Goal: Transaction & Acquisition: Subscribe to service/newsletter

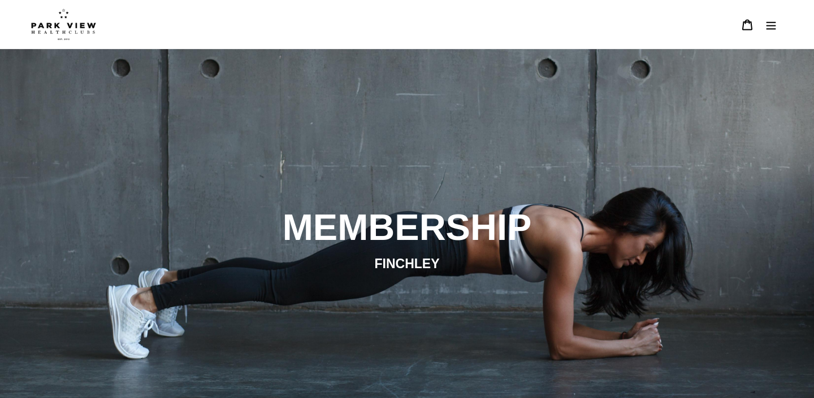
click at [767, 29] on icon "Menu" at bounding box center [770, 24] width 11 height 11
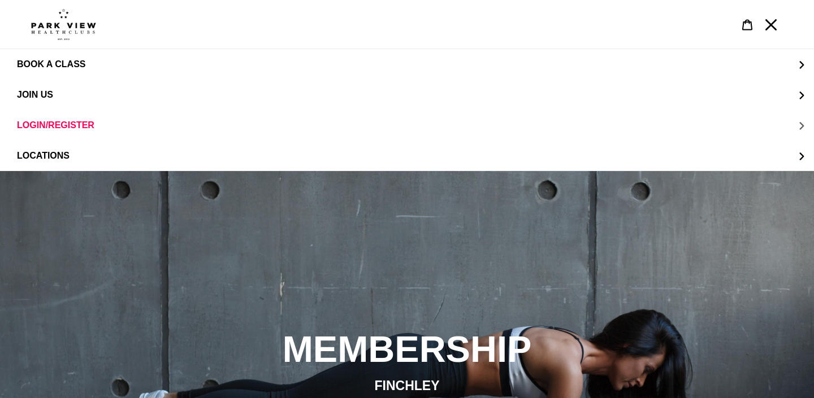
click at [62, 123] on span "LOGIN/REGISTER" at bounding box center [55, 125] width 77 height 10
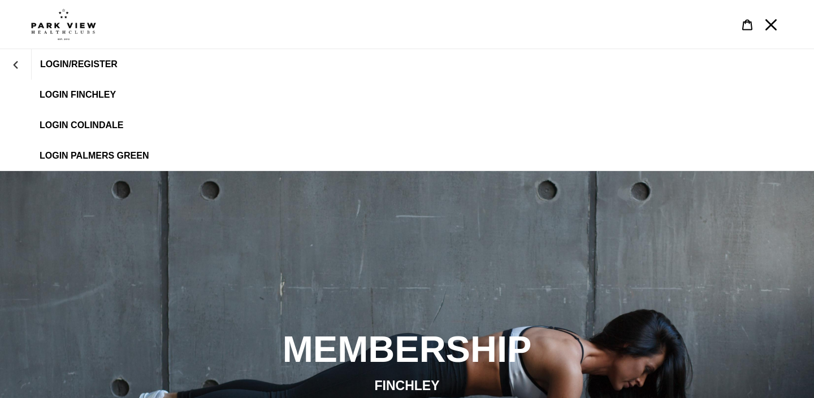
click at [88, 67] on span "LOGIN/REGISTER" at bounding box center [78, 64] width 77 height 10
click at [88, 97] on span "LOGIN FINCHLEY" at bounding box center [78, 95] width 76 height 10
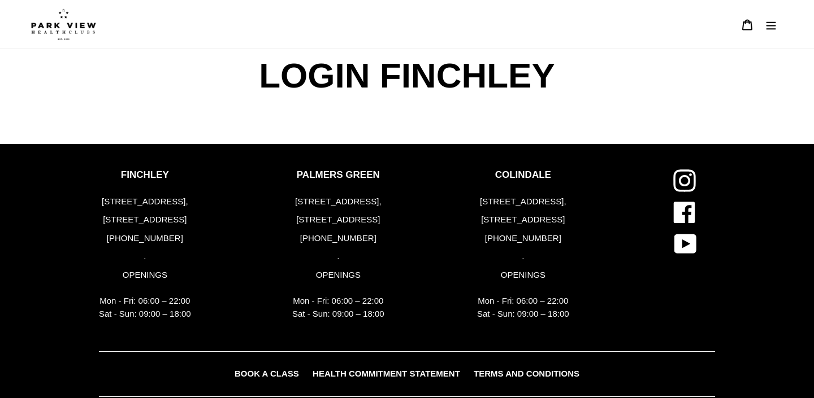
click at [770, 29] on icon "Menu" at bounding box center [770, 24] width 11 height 11
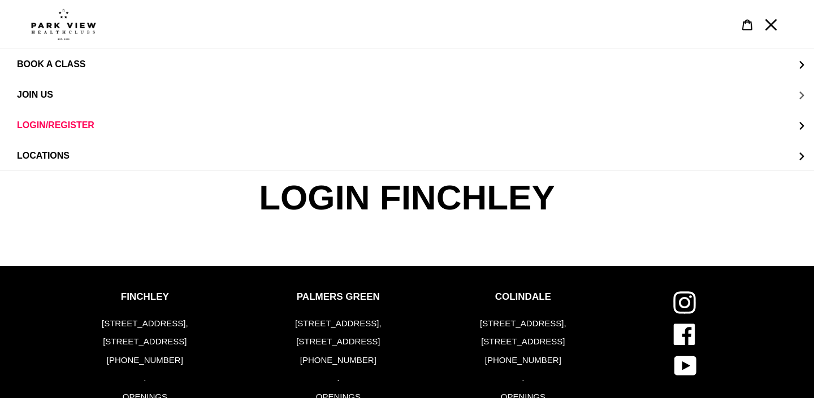
click at [41, 95] on span "JOIN US" at bounding box center [35, 95] width 36 height 10
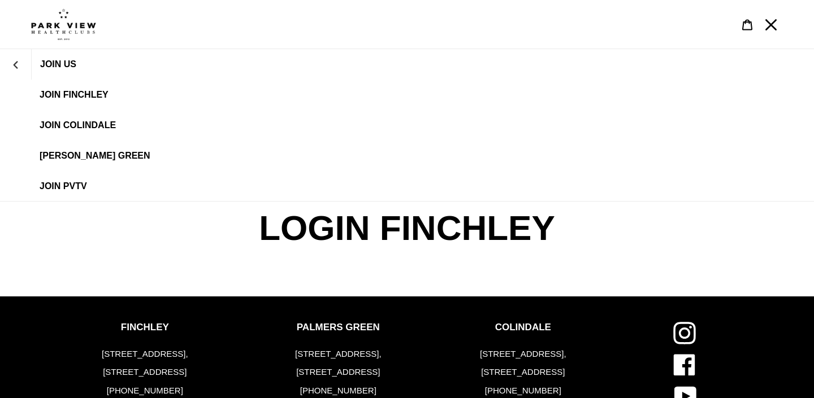
click at [58, 63] on span "JOIN US" at bounding box center [58, 64] width 36 height 10
click at [774, 28] on icon "Menu" at bounding box center [770, 24] width 11 height 11
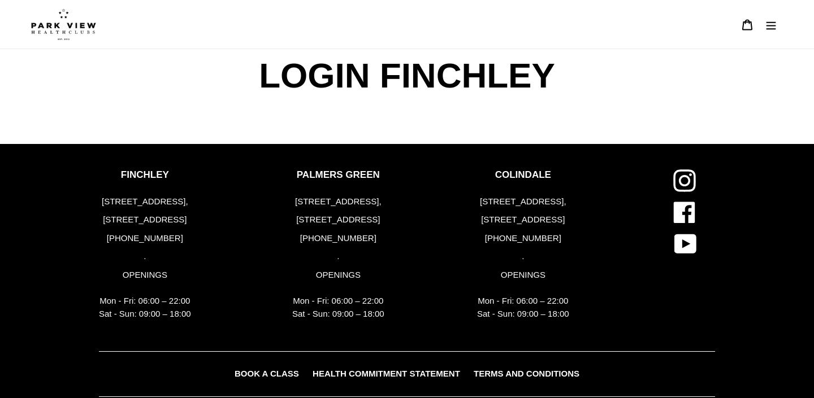
click at [774, 28] on icon "Menu" at bounding box center [771, 25] width 10 height 8
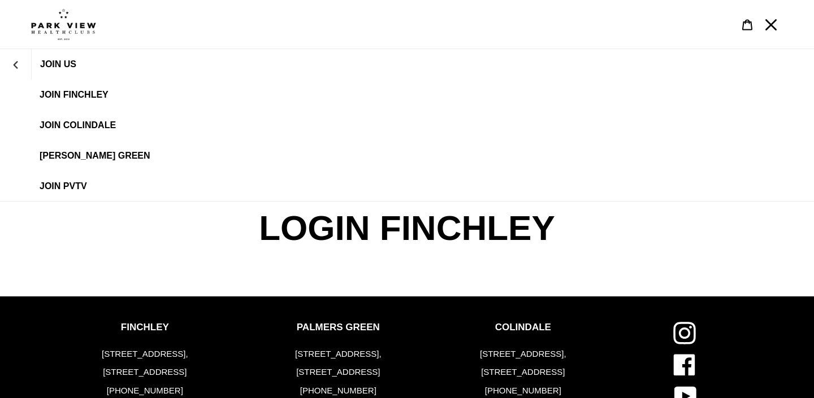
click at [774, 28] on icon "Menu" at bounding box center [770, 24] width 11 height 11
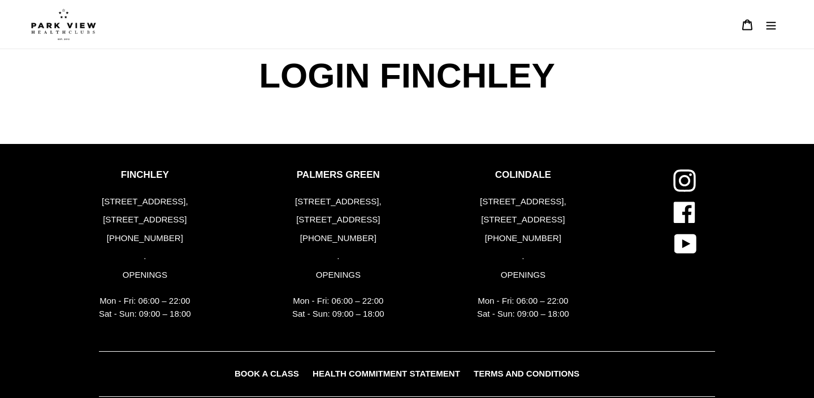
click at [745, 24] on icon at bounding box center [746, 24] width 11 height 11
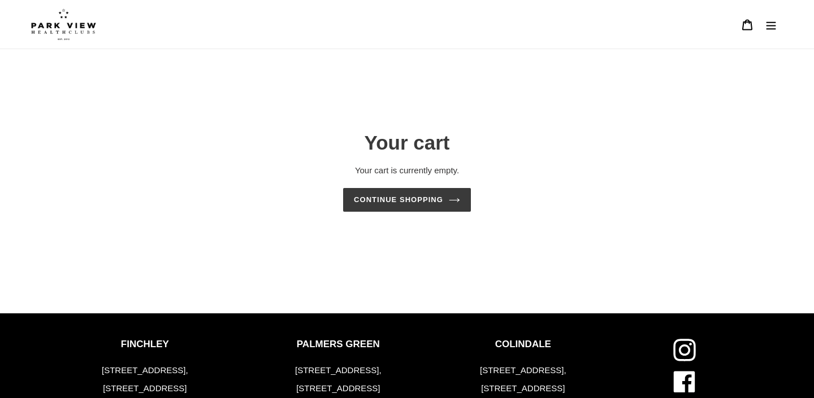
click at [766, 25] on icon "Menu" at bounding box center [771, 25] width 10 height 8
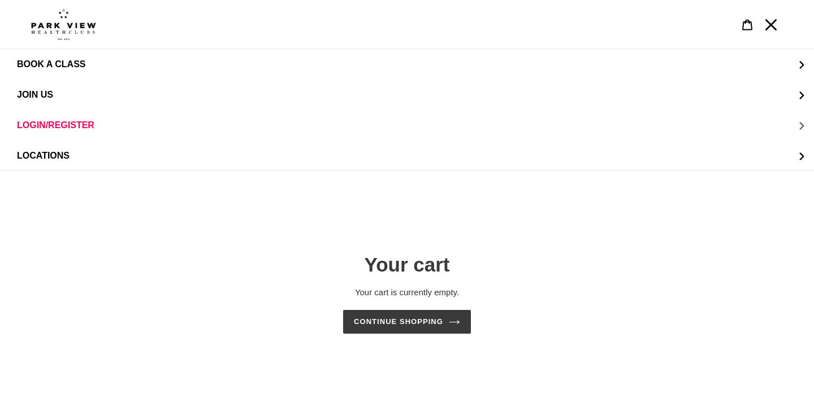
click at [73, 127] on span "LOGIN/REGISTER" at bounding box center [55, 125] width 77 height 10
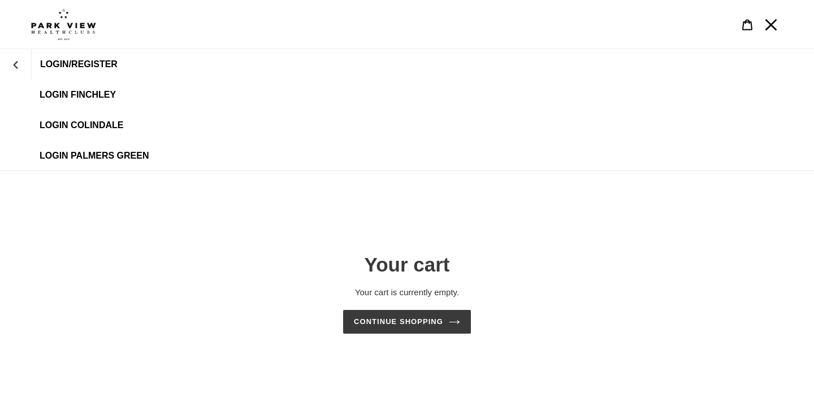
click at [90, 64] on span "LOGIN/REGISTER" at bounding box center [78, 64] width 77 height 10
click at [77, 94] on span "LOGIN FINCHLEY" at bounding box center [78, 95] width 76 height 10
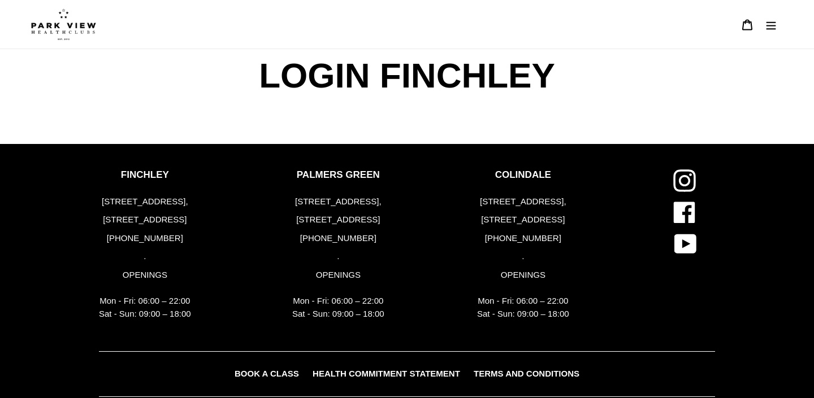
click at [770, 27] on icon "Menu" at bounding box center [770, 24] width 11 height 11
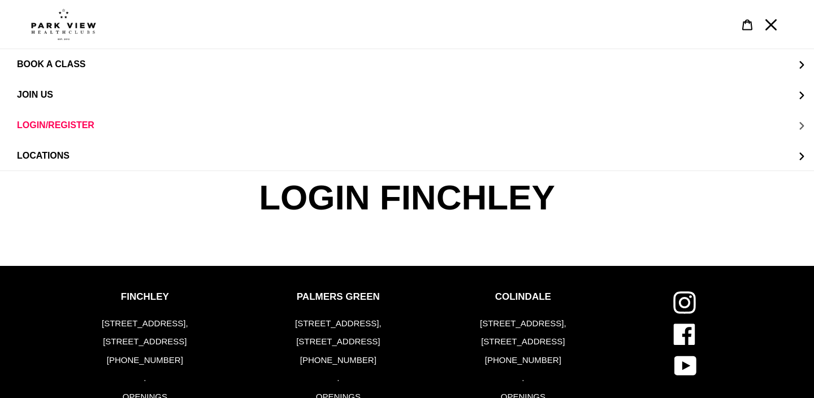
click at [75, 124] on span "LOGIN/REGISTER" at bounding box center [55, 125] width 77 height 10
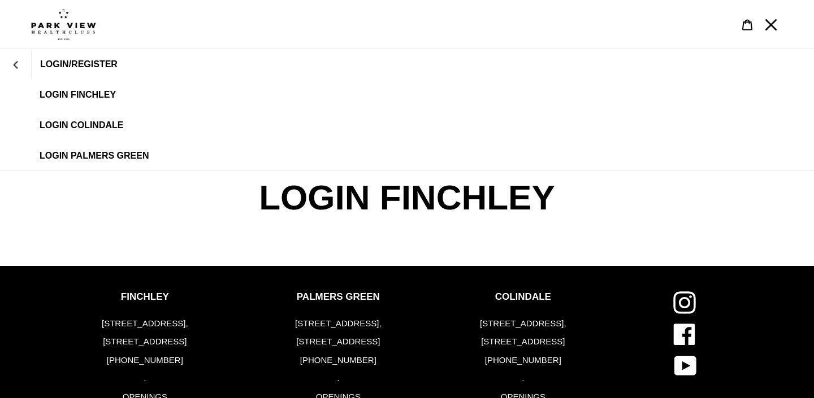
click at [79, 63] on span "LOGIN/REGISTER" at bounding box center [78, 64] width 77 height 10
click at [81, 97] on span "LOGIN FINCHLEY" at bounding box center [78, 95] width 76 height 10
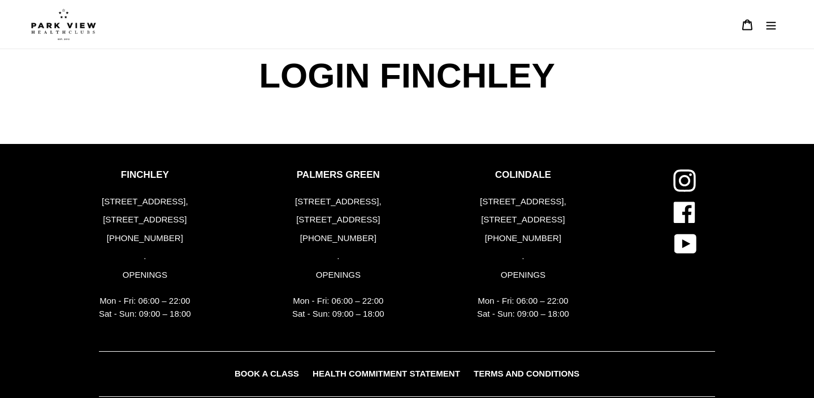
click at [340, 63] on span "LOGIN FINCHLEY" at bounding box center [407, 75] width 302 height 53
click at [748, 25] on icon at bounding box center [746, 24] width 11 height 11
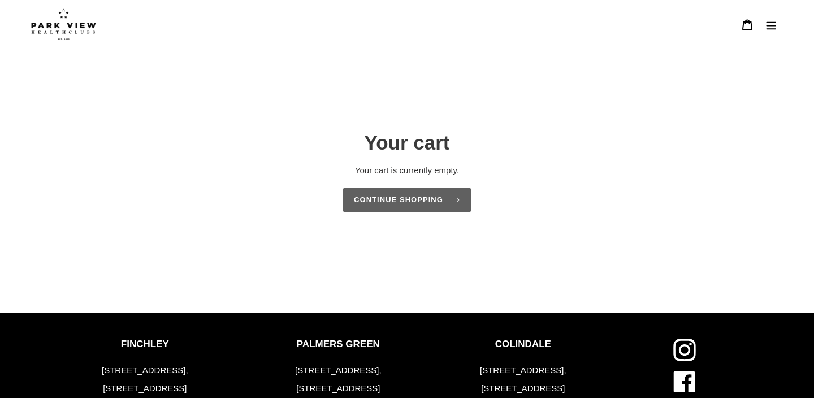
click at [423, 204] on link "Continue shopping" at bounding box center [407, 200] width 128 height 24
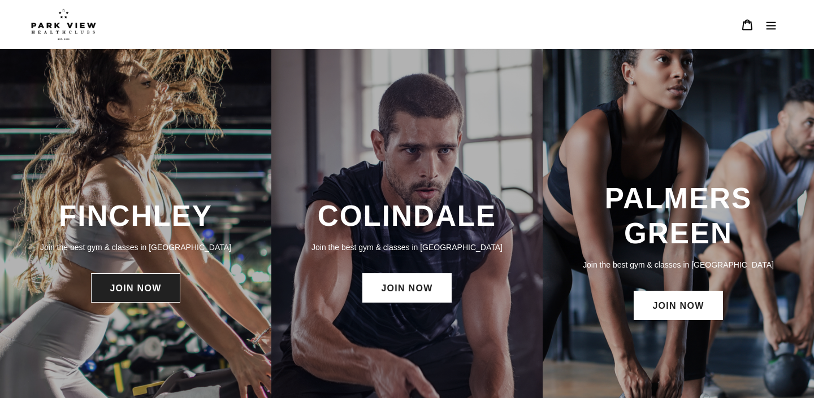
click at [109, 297] on link "JOIN NOW" at bounding box center [135, 288] width 89 height 29
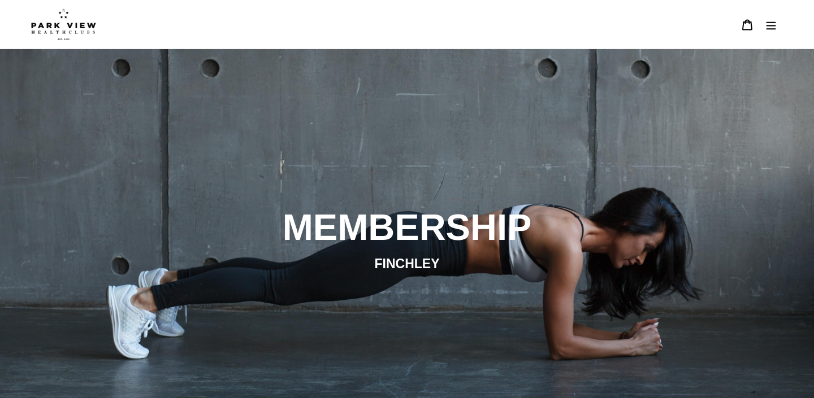
click at [77, 23] on img at bounding box center [63, 24] width 65 height 32
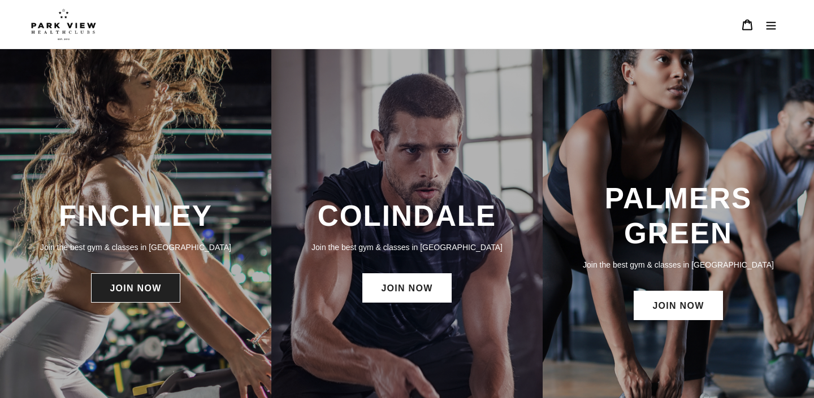
click at [130, 300] on link "JOIN NOW" at bounding box center [135, 288] width 89 height 29
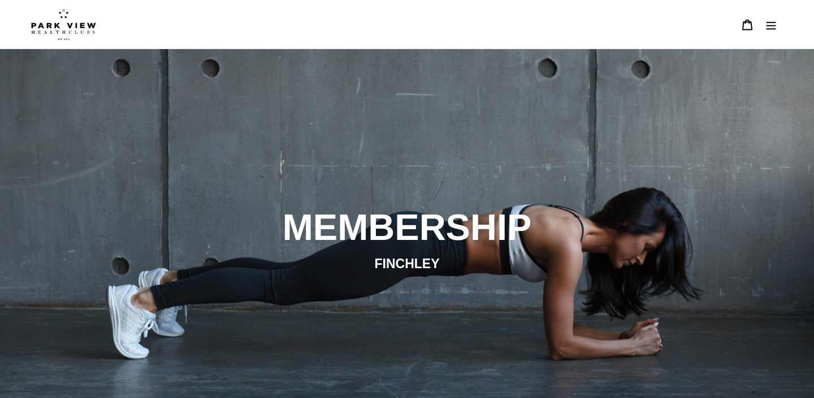
click at [80, 33] on img at bounding box center [63, 24] width 65 height 32
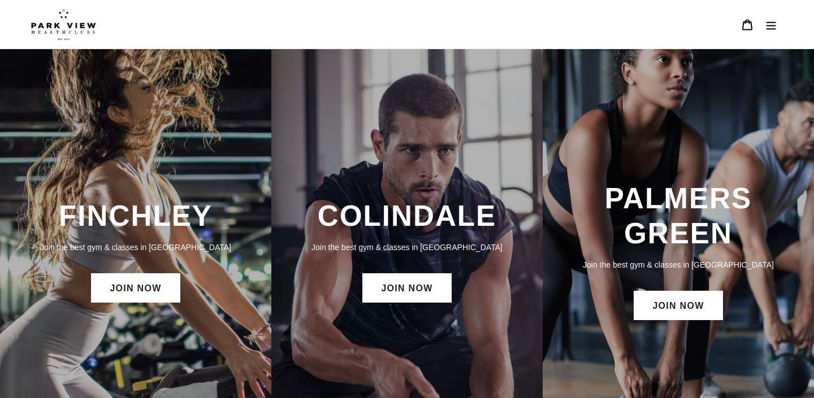
click at [770, 25] on icon "Menu" at bounding box center [771, 25] width 10 height 8
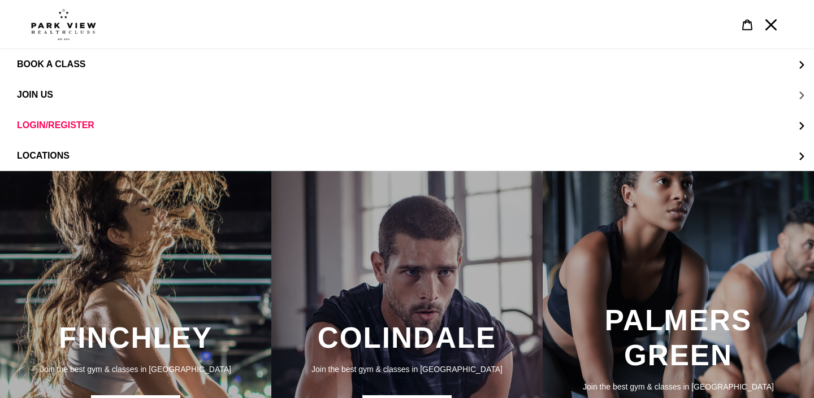
click at [44, 97] on span "JOIN US" at bounding box center [35, 95] width 36 height 10
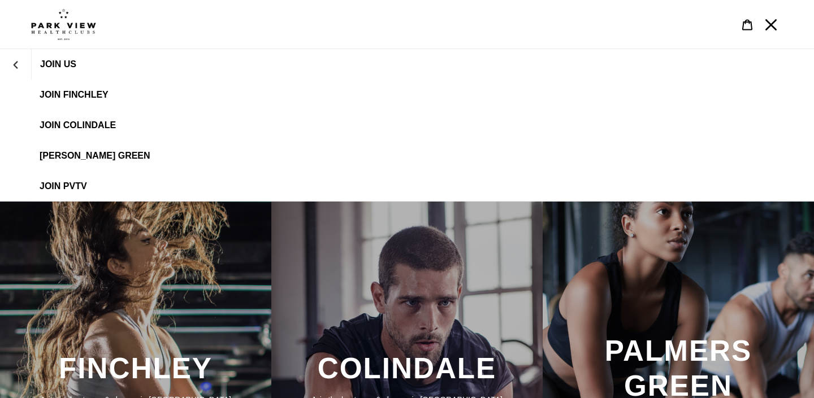
click at [80, 92] on span "JOIN FINCHLEY" at bounding box center [74, 95] width 69 height 10
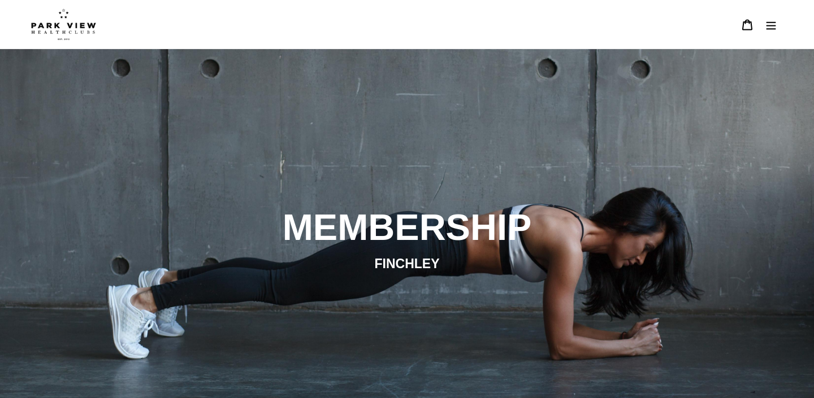
click at [770, 21] on icon "Menu" at bounding box center [770, 24] width 11 height 11
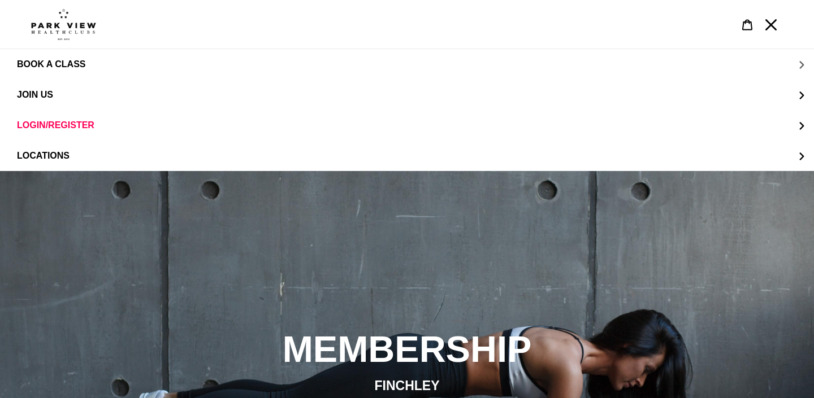
click at [66, 68] on span "BOOK A CLASS" at bounding box center [51, 64] width 68 height 10
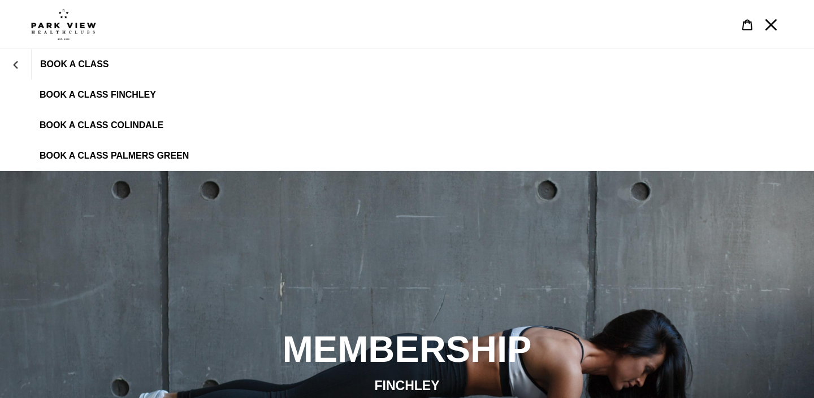
click at [54, 27] on img at bounding box center [63, 24] width 65 height 32
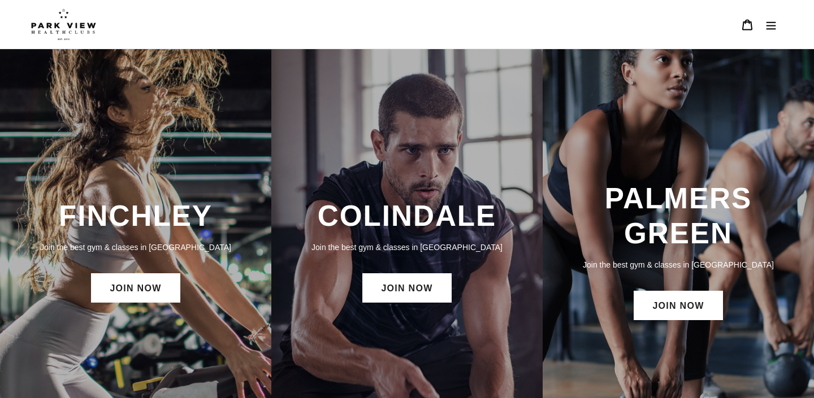
click at [772, 27] on icon "Menu" at bounding box center [770, 24] width 11 height 11
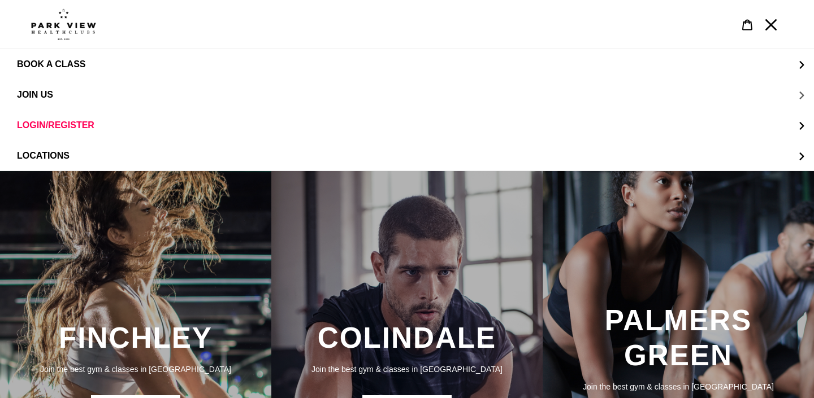
click at [53, 98] on span "JOIN US" at bounding box center [35, 95] width 36 height 10
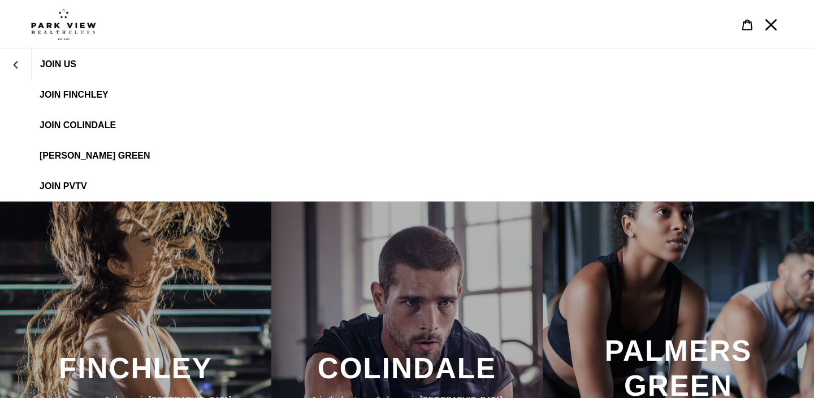
click at [68, 93] on span "JOIN FINCHLEY" at bounding box center [74, 95] width 69 height 10
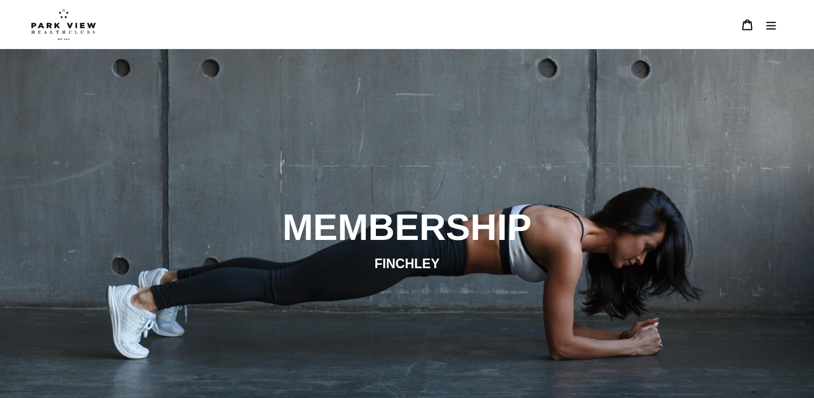
click at [80, 22] on img at bounding box center [63, 24] width 65 height 32
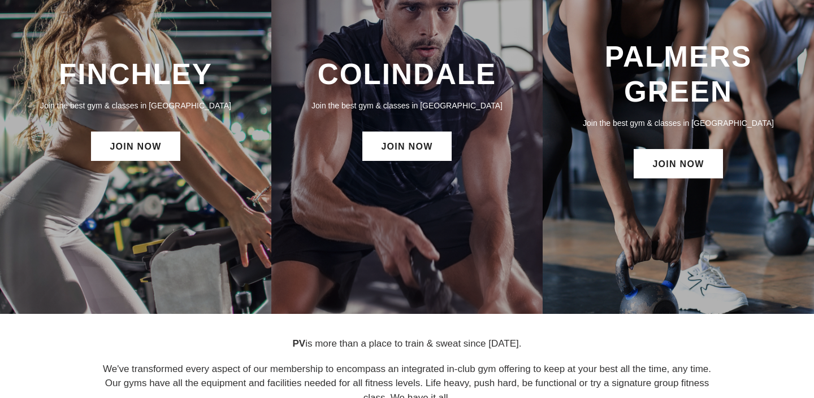
scroll to position [467, 0]
